Goal: Information Seeking & Learning: Learn about a topic

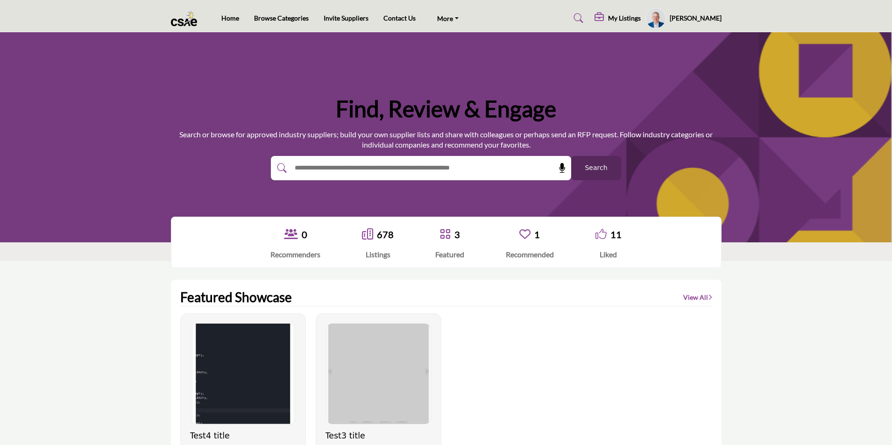
click at [595, 171] on span "Search" at bounding box center [596, 168] width 22 height 10
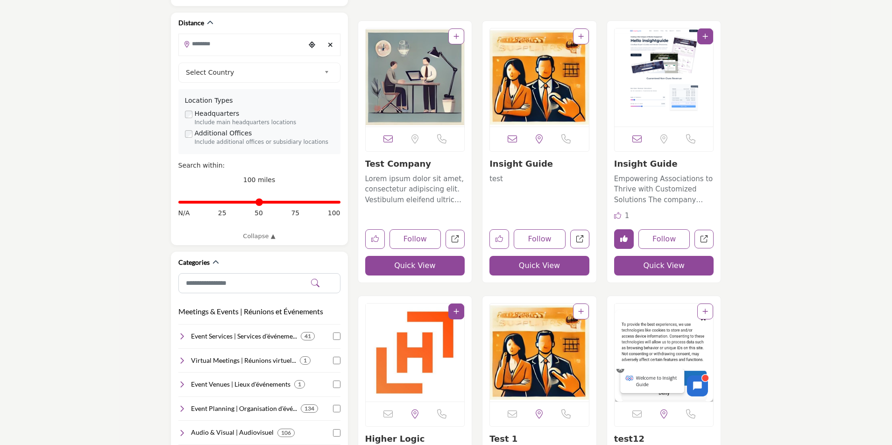
scroll to position [234, 0]
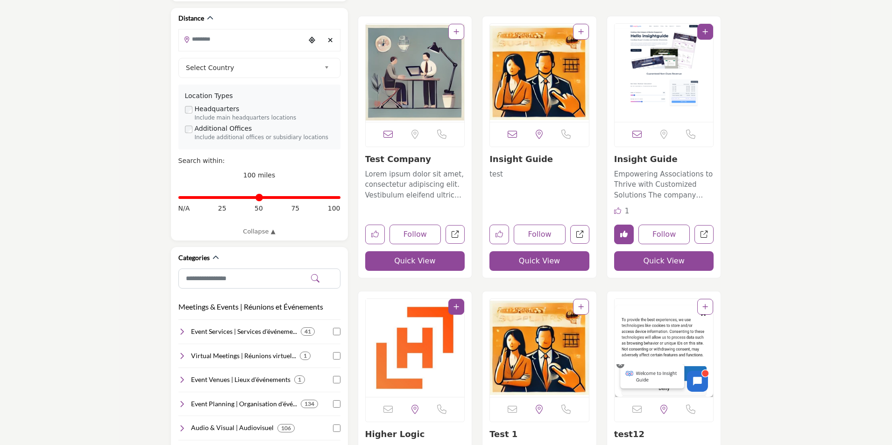
click at [639, 158] on link "Insight Guide" at bounding box center [646, 159] width 64 height 10
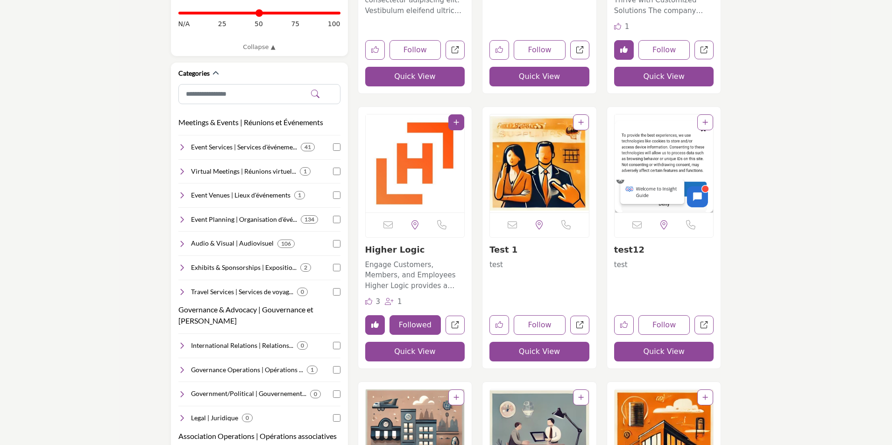
scroll to position [420, 0]
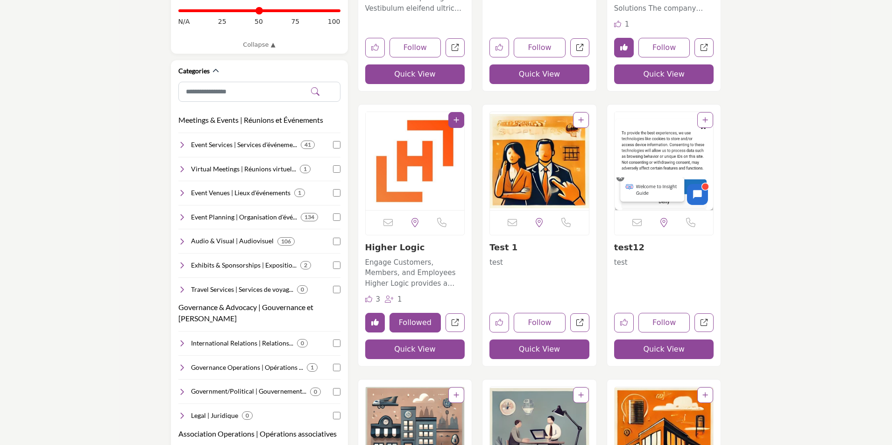
click at [394, 245] on link "Higher Logic" at bounding box center [395, 247] width 60 height 10
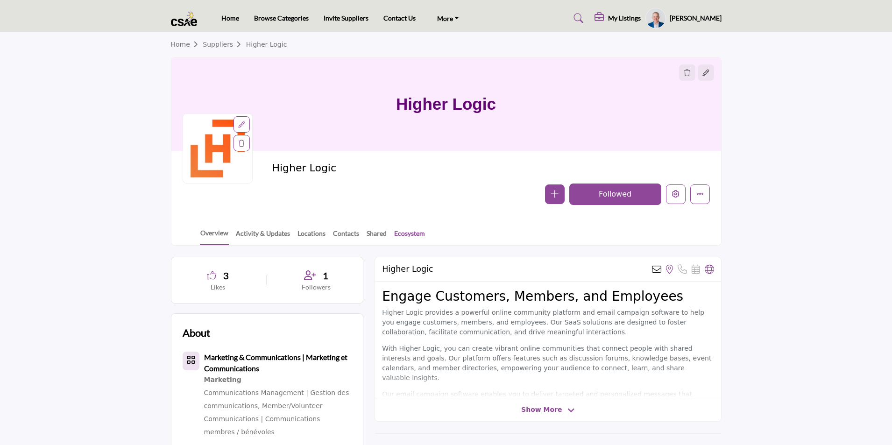
click at [410, 232] on link "Ecosystem" at bounding box center [410, 236] width 32 height 16
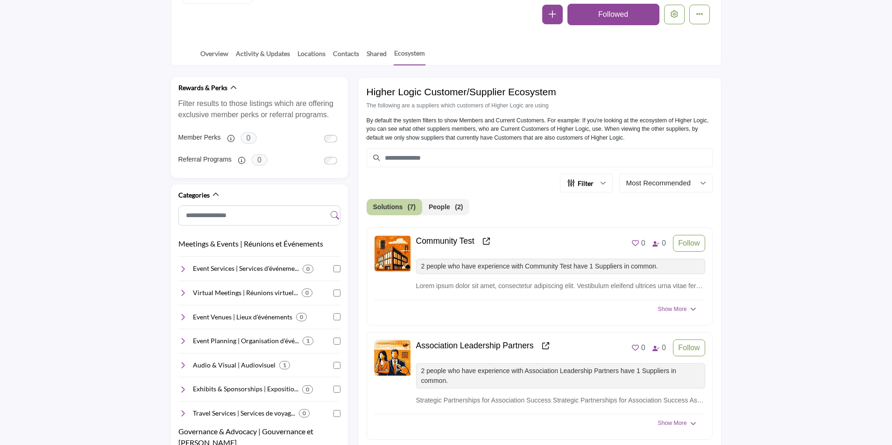
scroll to position [234, 0]
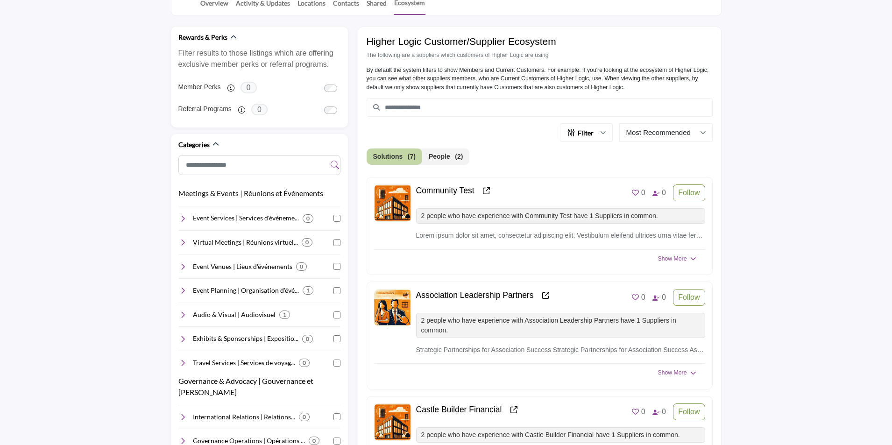
scroll to position [234, 0]
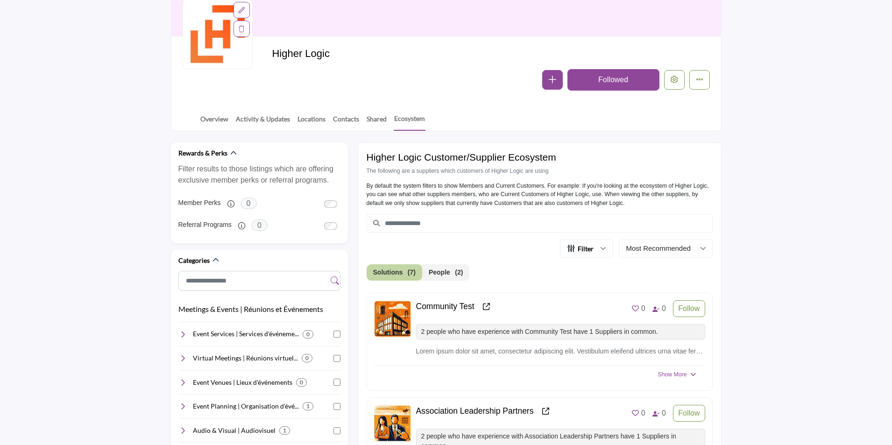
scroll to position [0, 0]
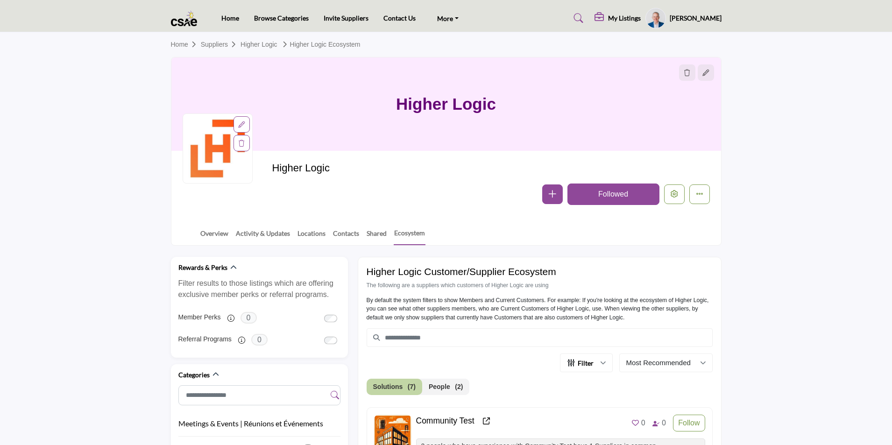
click at [662, 16] on profile-featured-9d57d186-dcdc-4fd1-8698-ebbedcf867ac "Show hide supplier dropdown" at bounding box center [656, 18] width 21 height 21
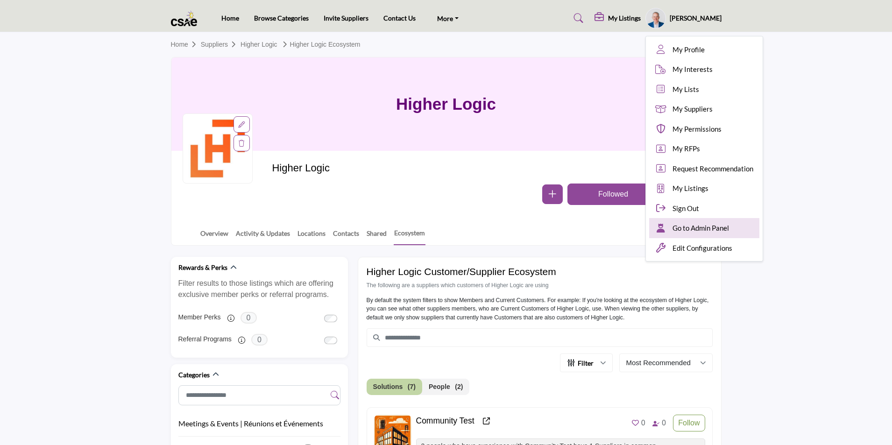
click at [712, 227] on span "Go to Admin Panel" at bounding box center [701, 228] width 57 height 11
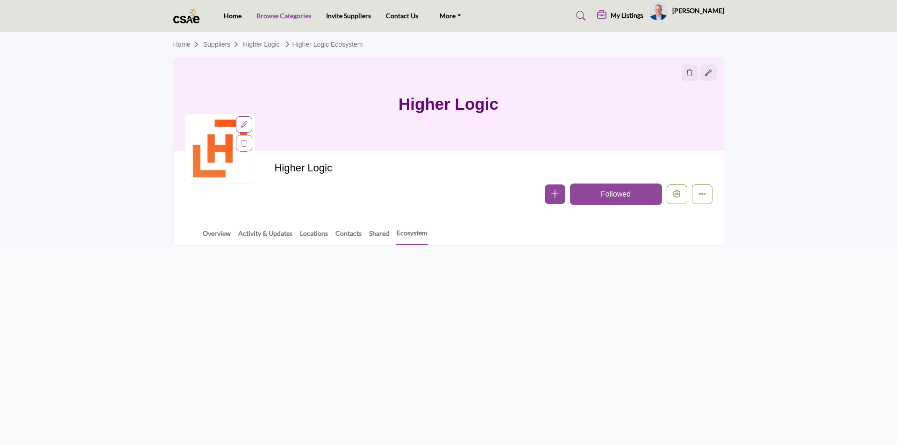
click link "Browse Categories"
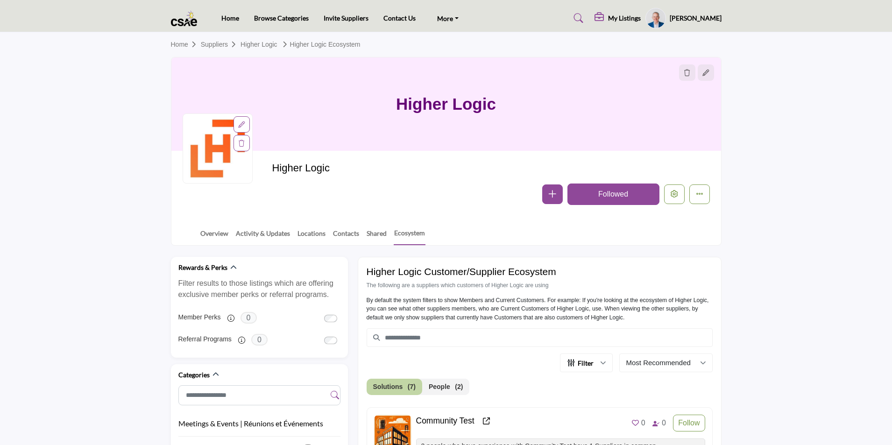
scroll to position [47, 0]
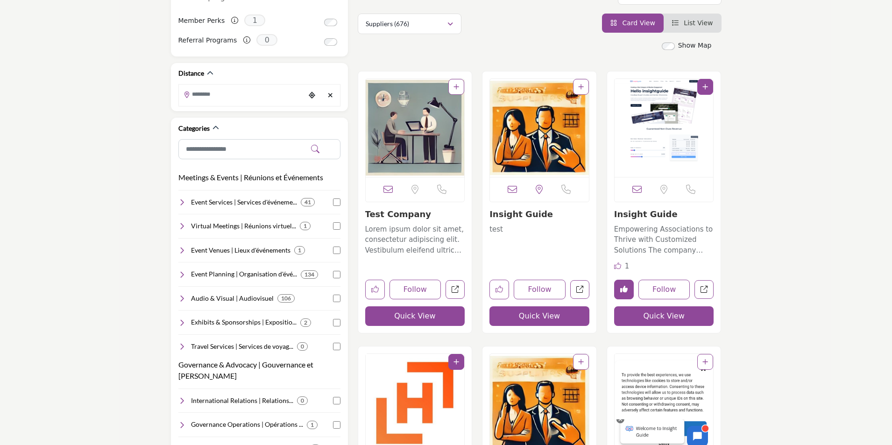
scroll to position [187, 0]
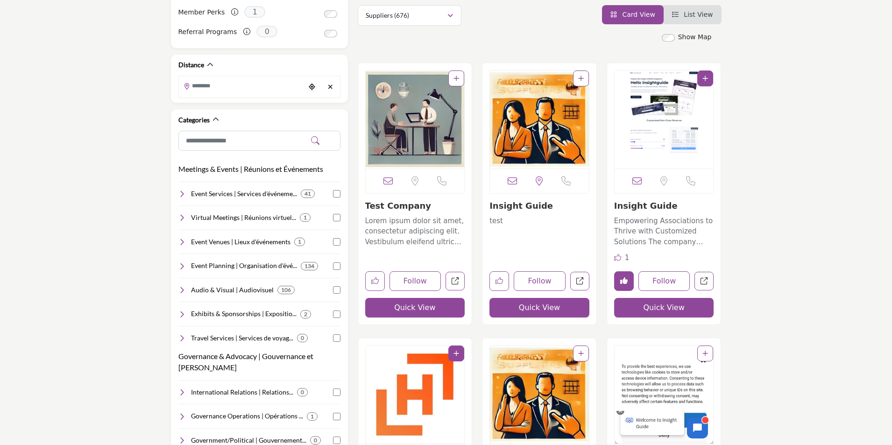
click at [639, 207] on link "Insight Guide" at bounding box center [646, 206] width 64 height 10
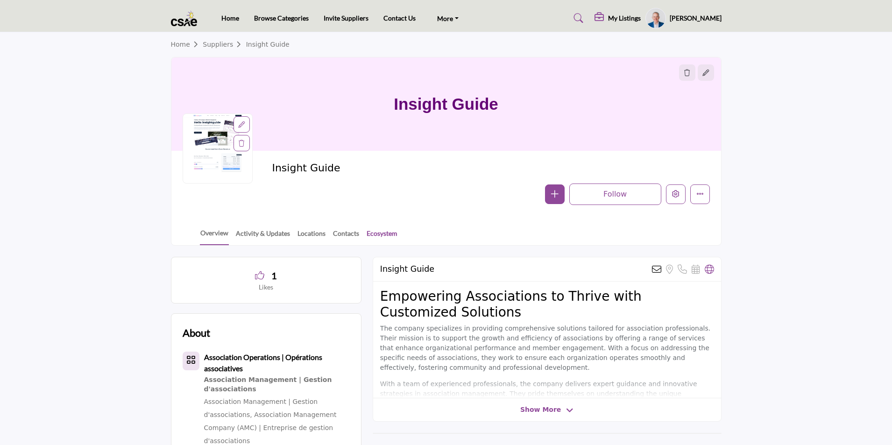
click at [385, 235] on link "Ecosystem" at bounding box center [382, 236] width 32 height 16
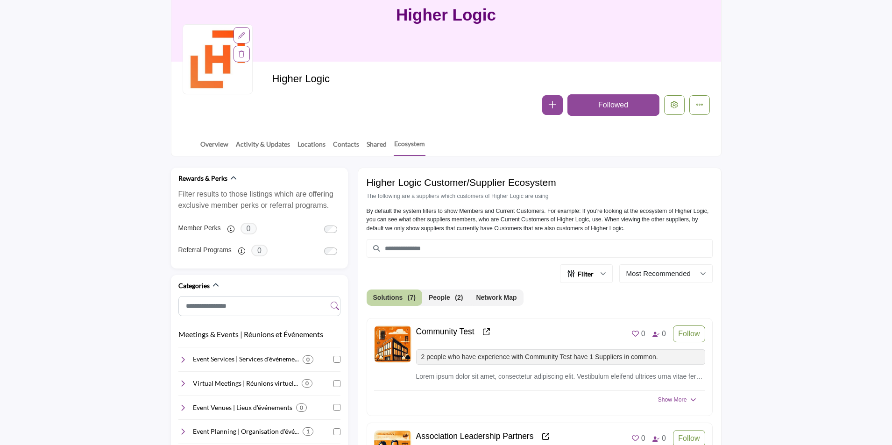
scroll to position [234, 0]
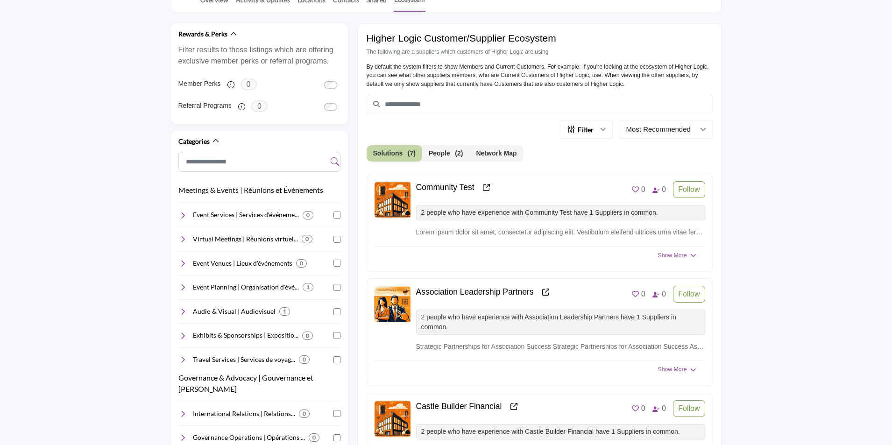
click at [489, 151] on button "Network Map" at bounding box center [496, 153] width 54 height 16
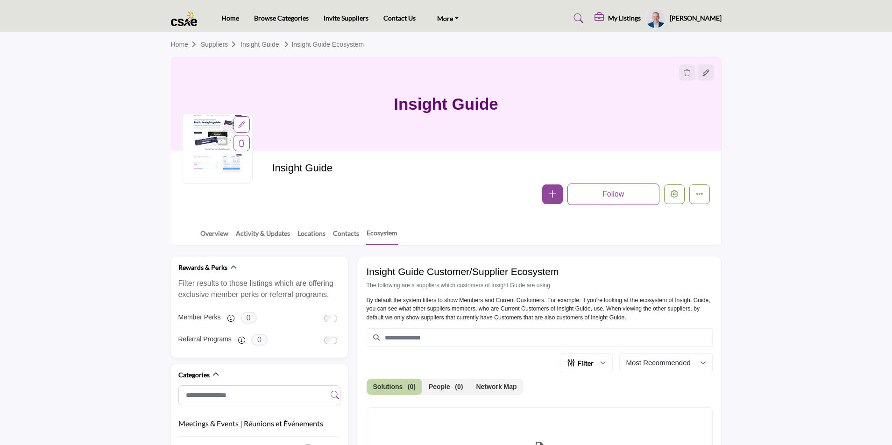
click at [501, 388] on button "Network Map" at bounding box center [496, 387] width 54 height 16
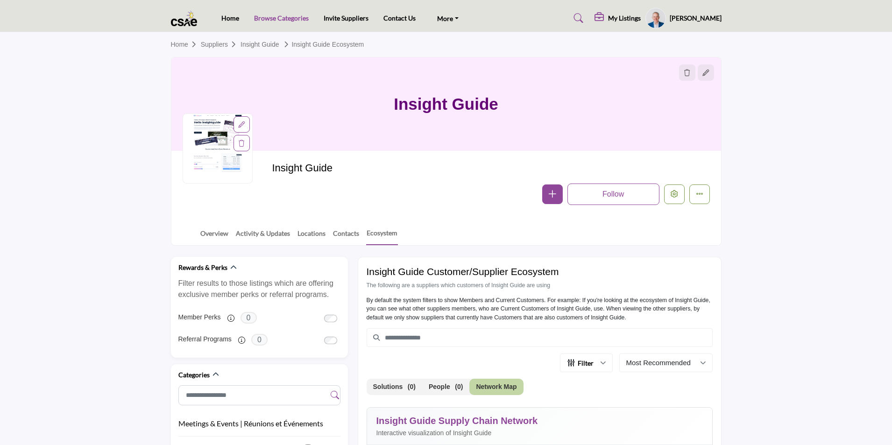
click at [284, 19] on link "Browse Categories" at bounding box center [281, 18] width 55 height 8
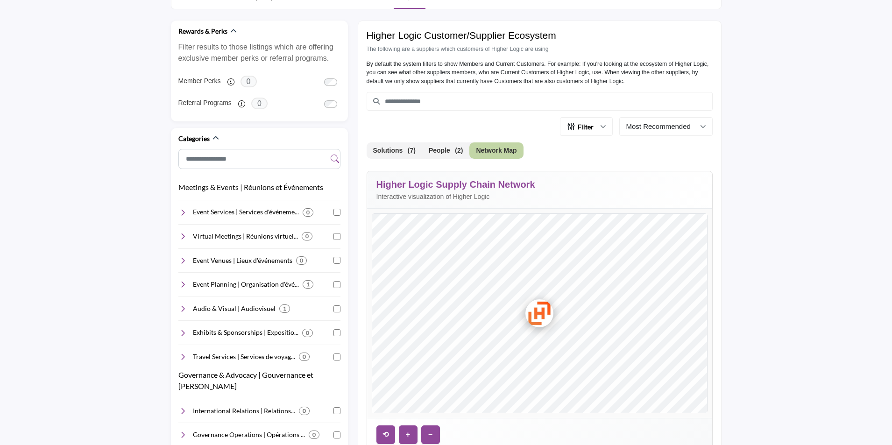
scroll to position [280, 0]
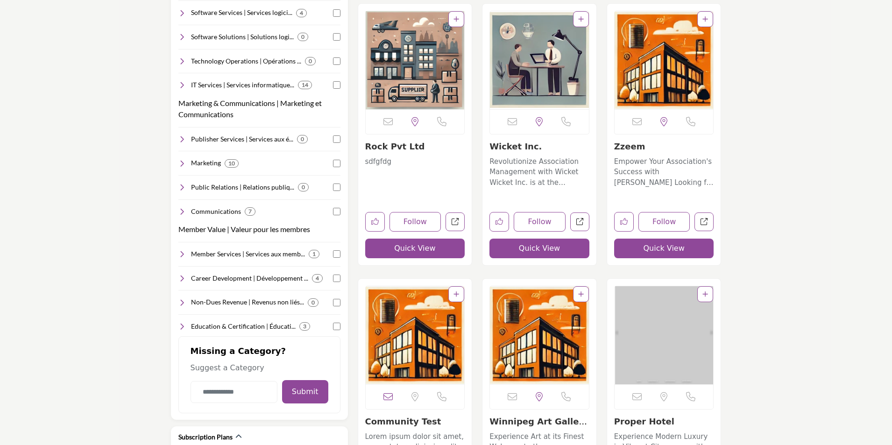
scroll to position [794, 0]
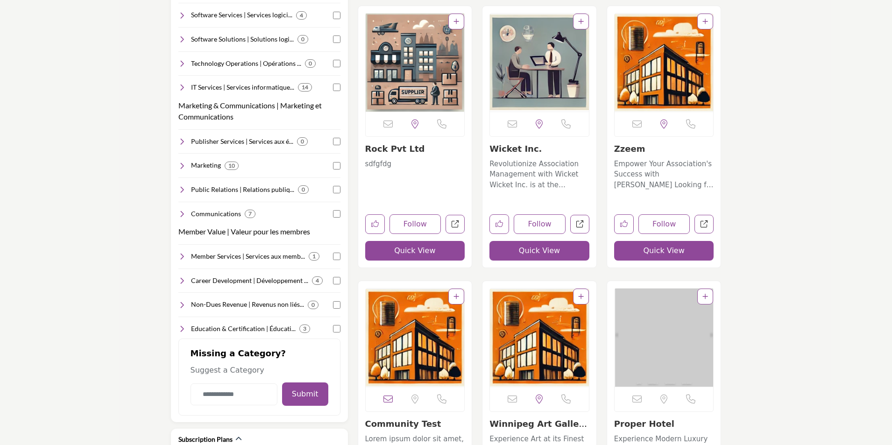
click at [514, 150] on link "Wicket Inc." at bounding box center [516, 149] width 52 height 10
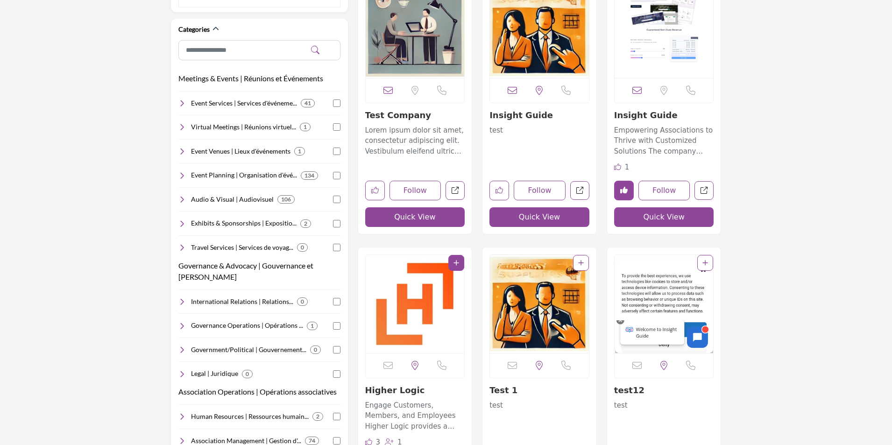
scroll to position [234, 0]
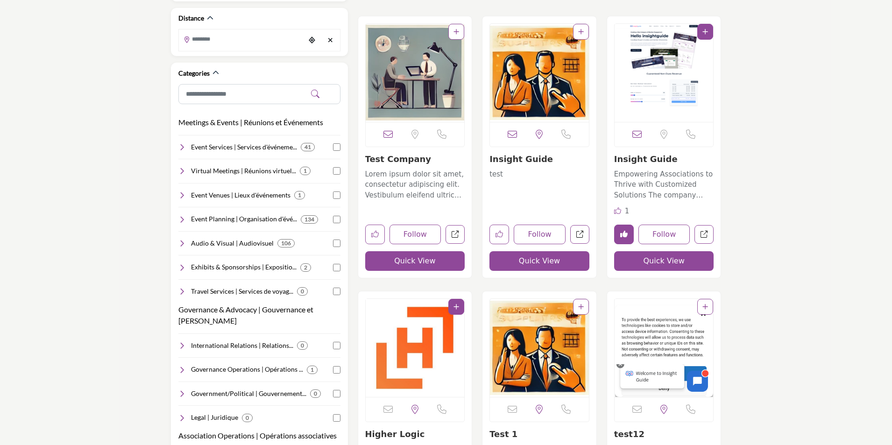
click at [383, 159] on link "Test Company" at bounding box center [398, 159] width 66 height 10
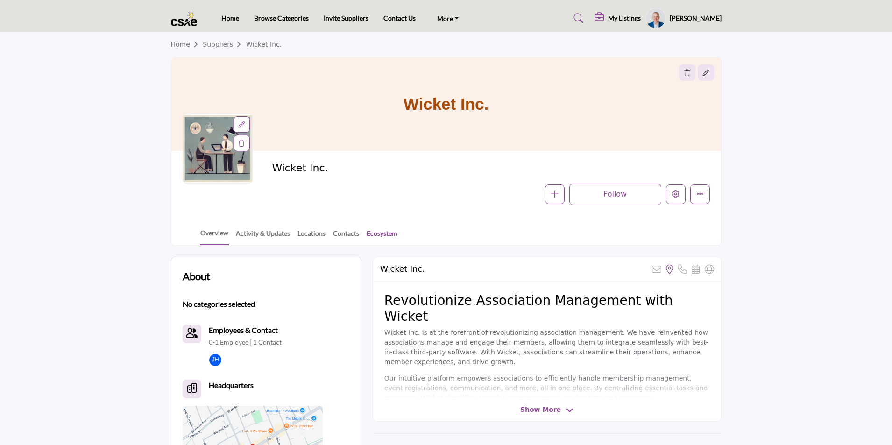
click at [378, 230] on link "Ecosystem" at bounding box center [382, 236] width 32 height 16
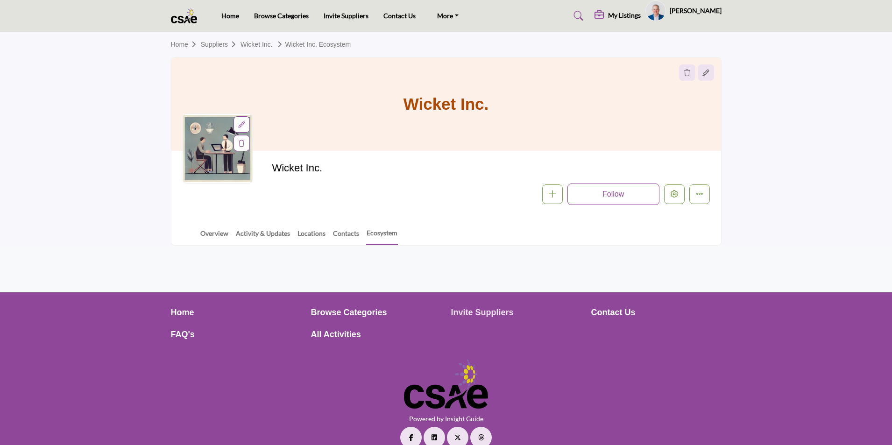
scroll to position [16, 0]
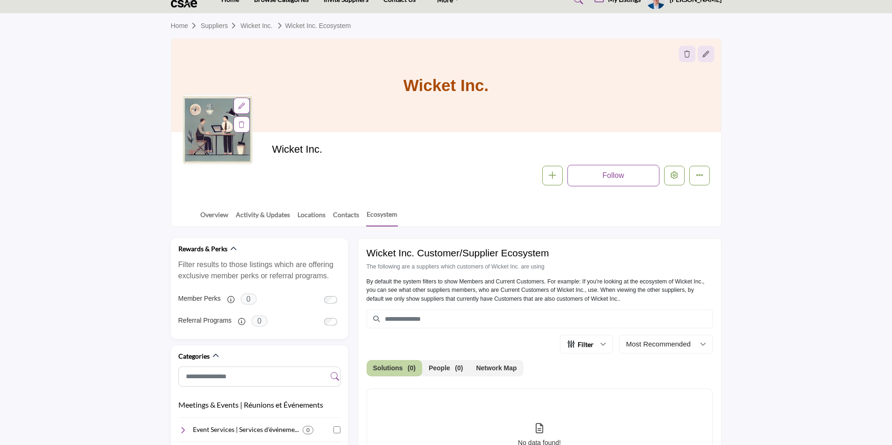
scroll to position [206, 0]
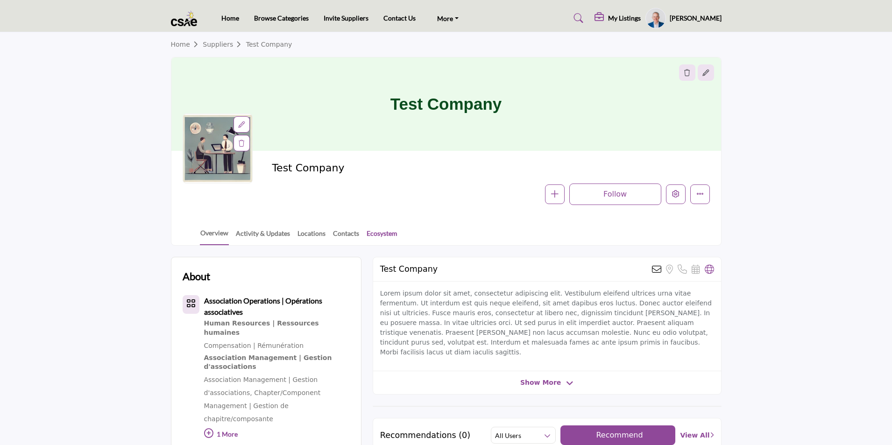
click at [378, 231] on link "Ecosystem" at bounding box center [382, 236] width 32 height 16
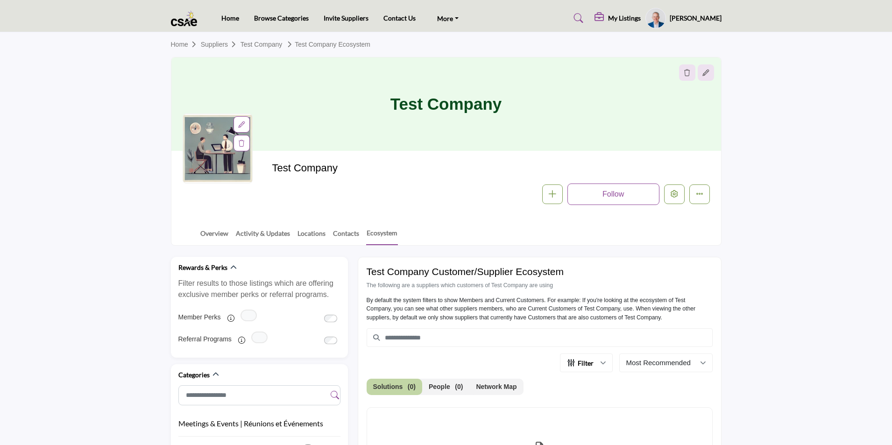
scroll to position [140, 0]
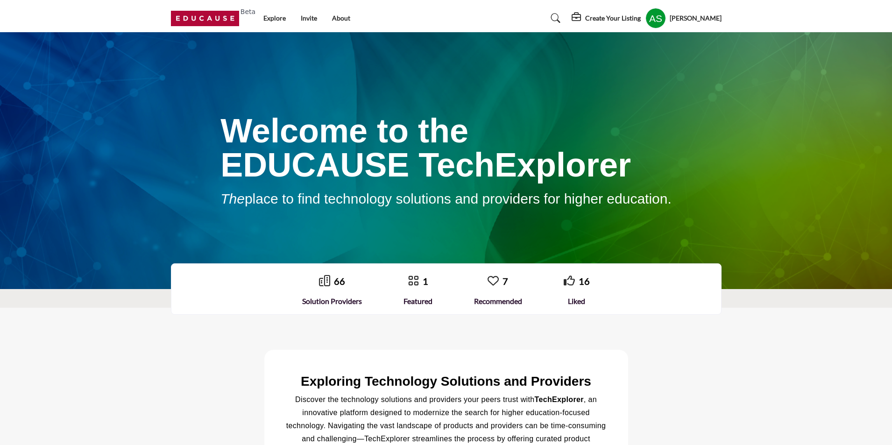
click at [341, 283] on link "66" at bounding box center [339, 281] width 11 height 11
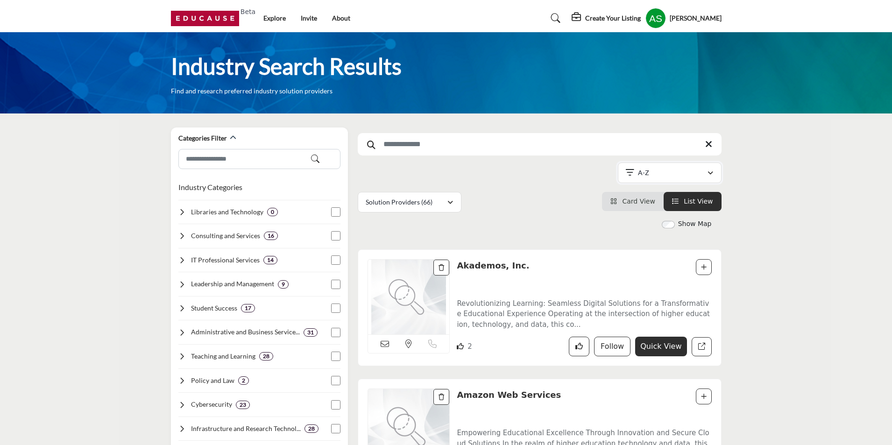
click at [666, 176] on div "A-Z" at bounding box center [666, 172] width 81 height 11
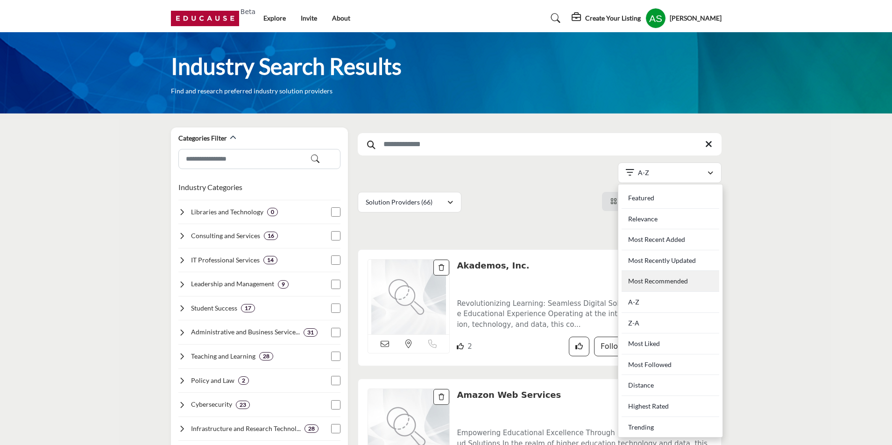
click at [661, 279] on Recommended "Most Recommended" at bounding box center [671, 281] width 98 height 21
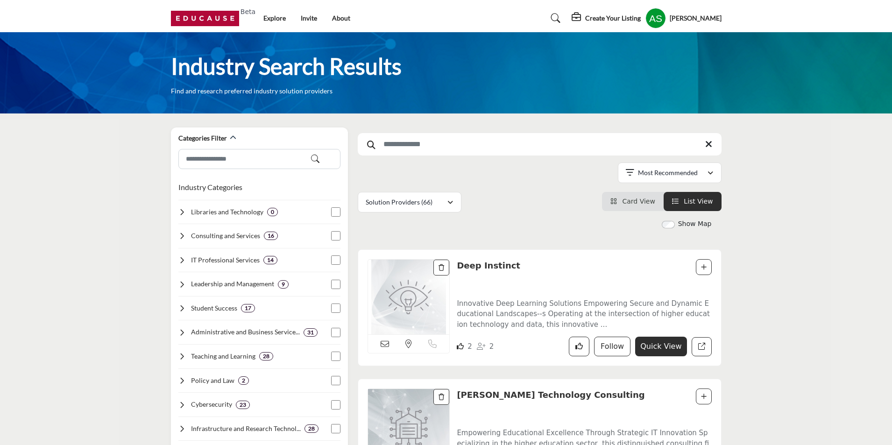
scroll to position [47, 0]
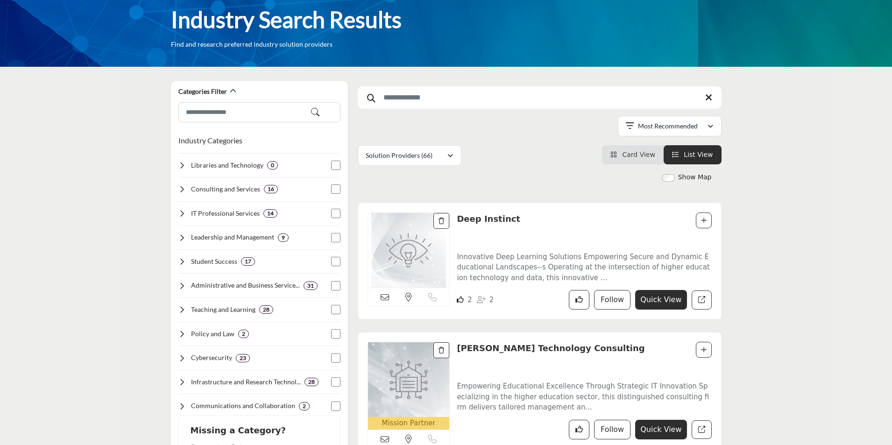
click at [477, 219] on link "Deep Instinct" at bounding box center [489, 219] width 64 height 10
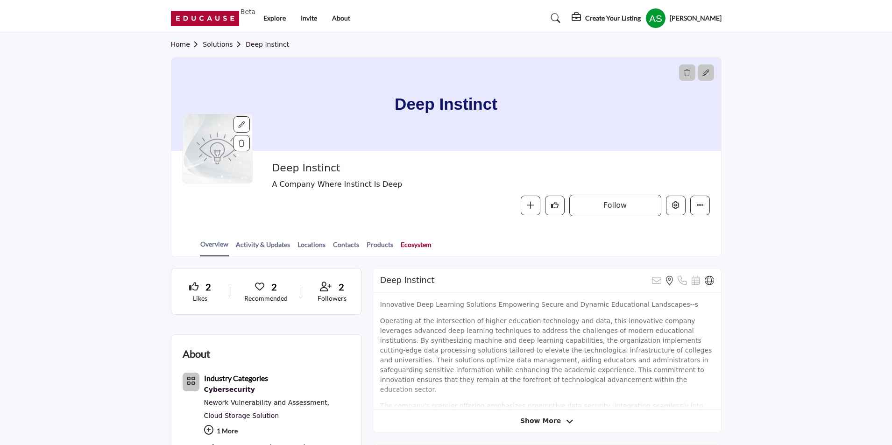
click at [416, 243] on link "Ecosystem" at bounding box center [416, 248] width 32 height 16
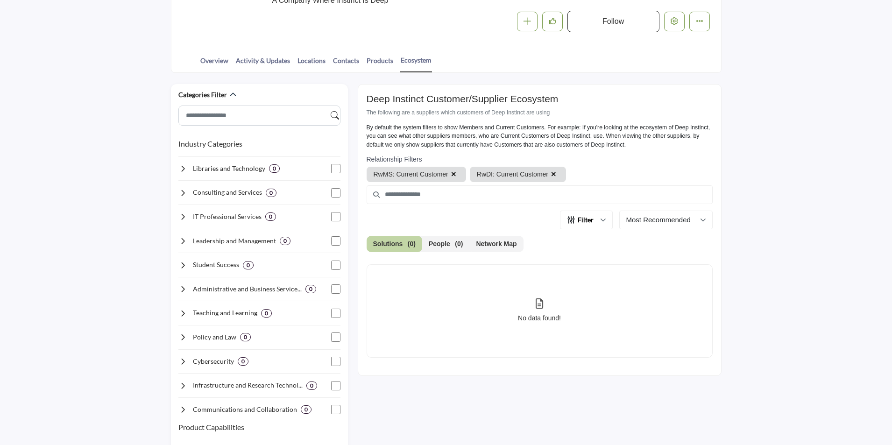
scroll to position [187, 0]
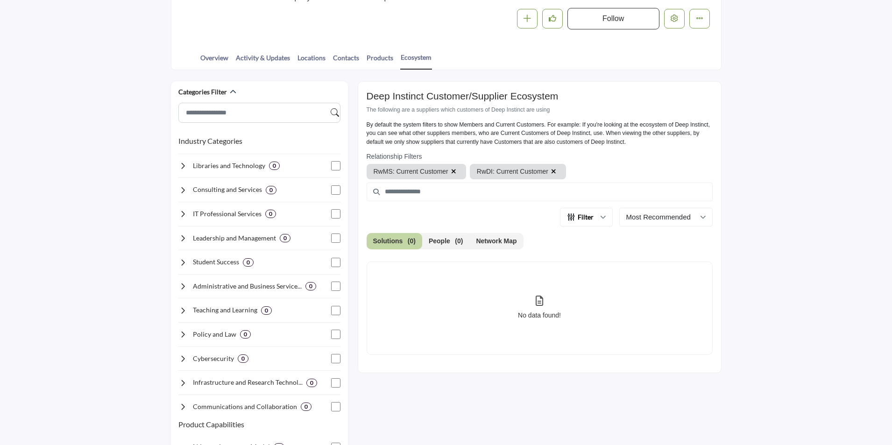
click at [551, 174] on icon "button" at bounding box center [553, 171] width 5 height 7
click at [451, 169] on icon "button" at bounding box center [453, 171] width 5 height 7
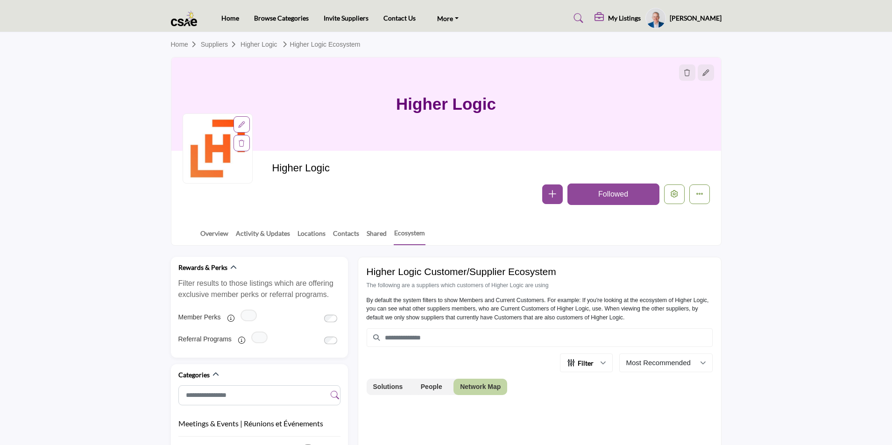
scroll to position [280, 0]
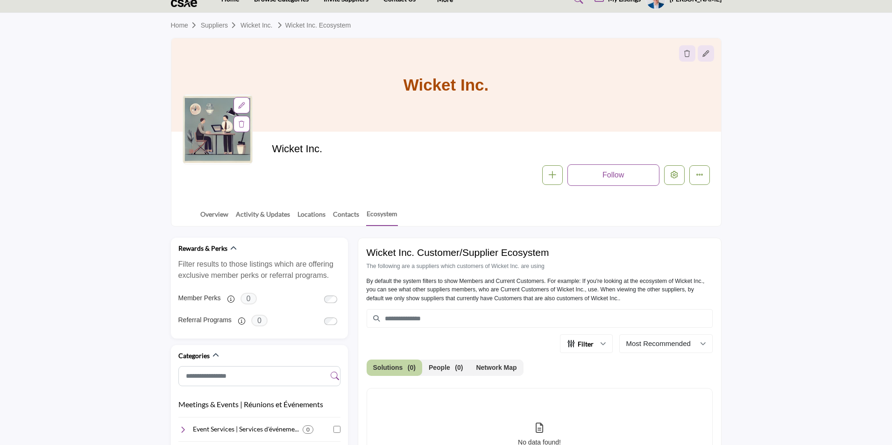
scroll to position [19, 0]
click at [311, 215] on link "Locations" at bounding box center [311, 218] width 29 height 16
